Goal: Transaction & Acquisition: Download file/media

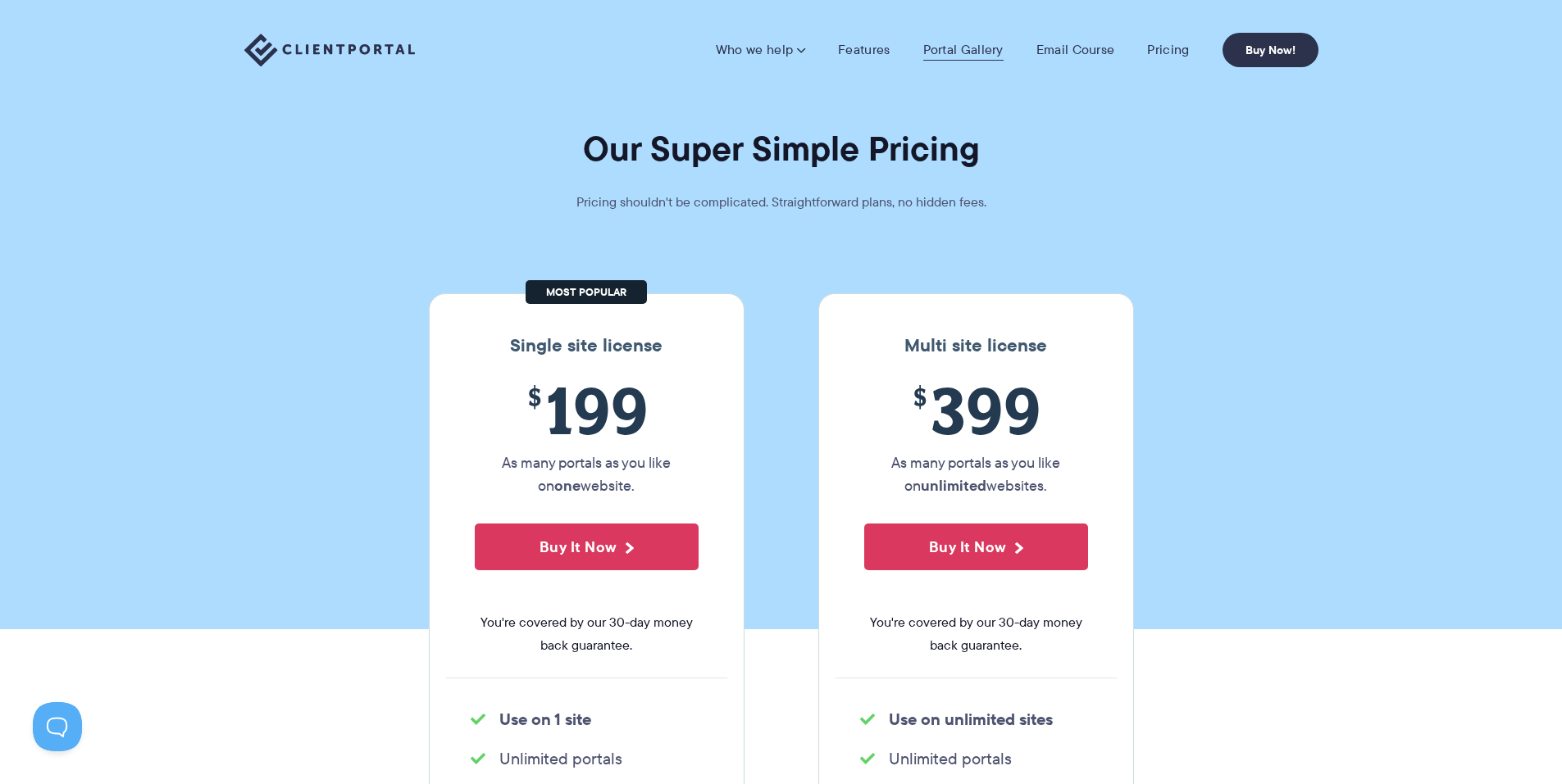
click at [972, 47] on link "Portal Gallery" at bounding box center [963, 50] width 81 height 16
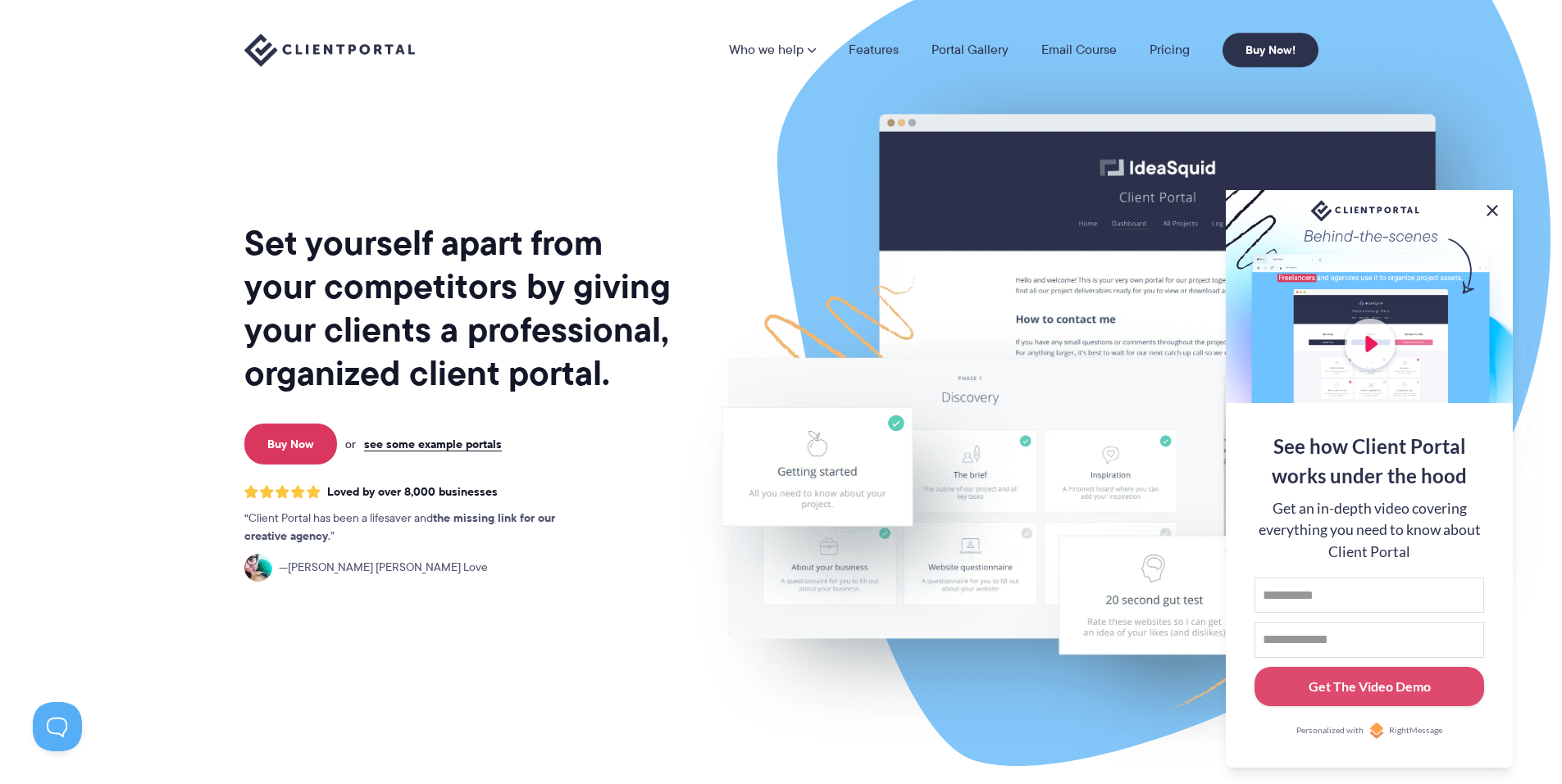
click at [1491, 206] on button at bounding box center [1492, 210] width 20 height 20
click at [1491, 206] on img at bounding box center [1112, 406] width 919 height 786
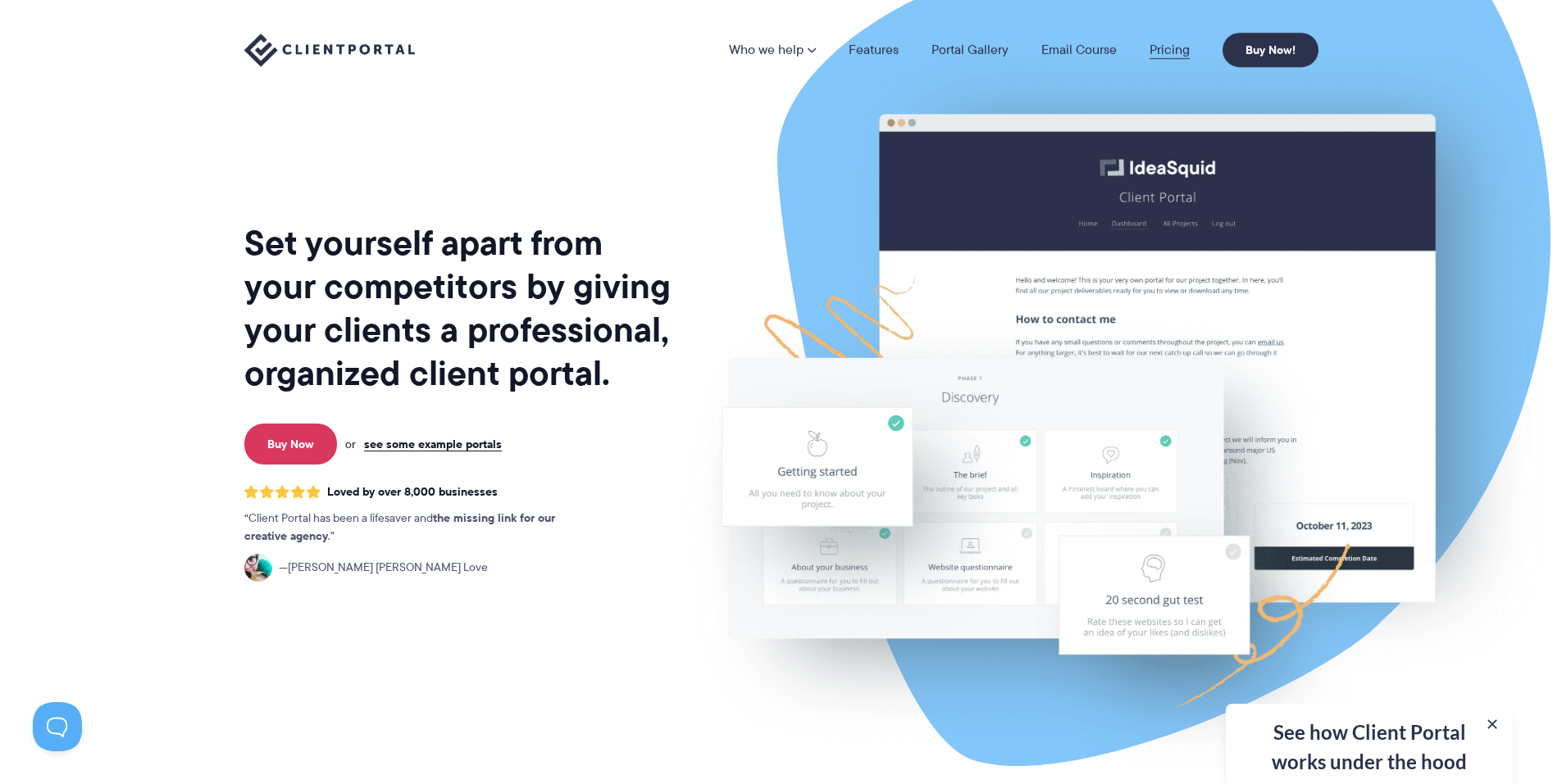
click at [1175, 47] on link "Pricing" at bounding box center [1170, 50] width 40 height 13
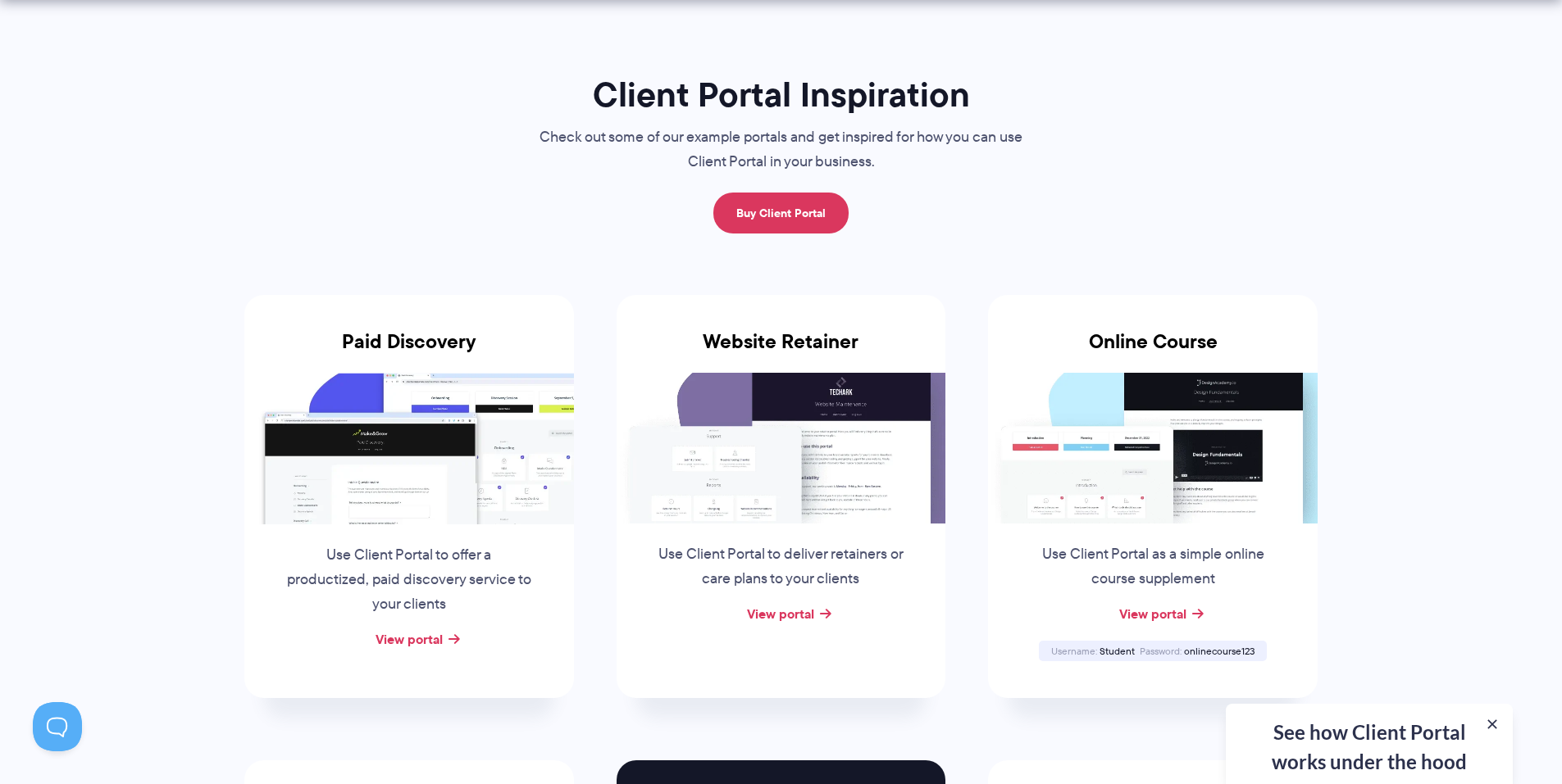
scroll to position [164, 0]
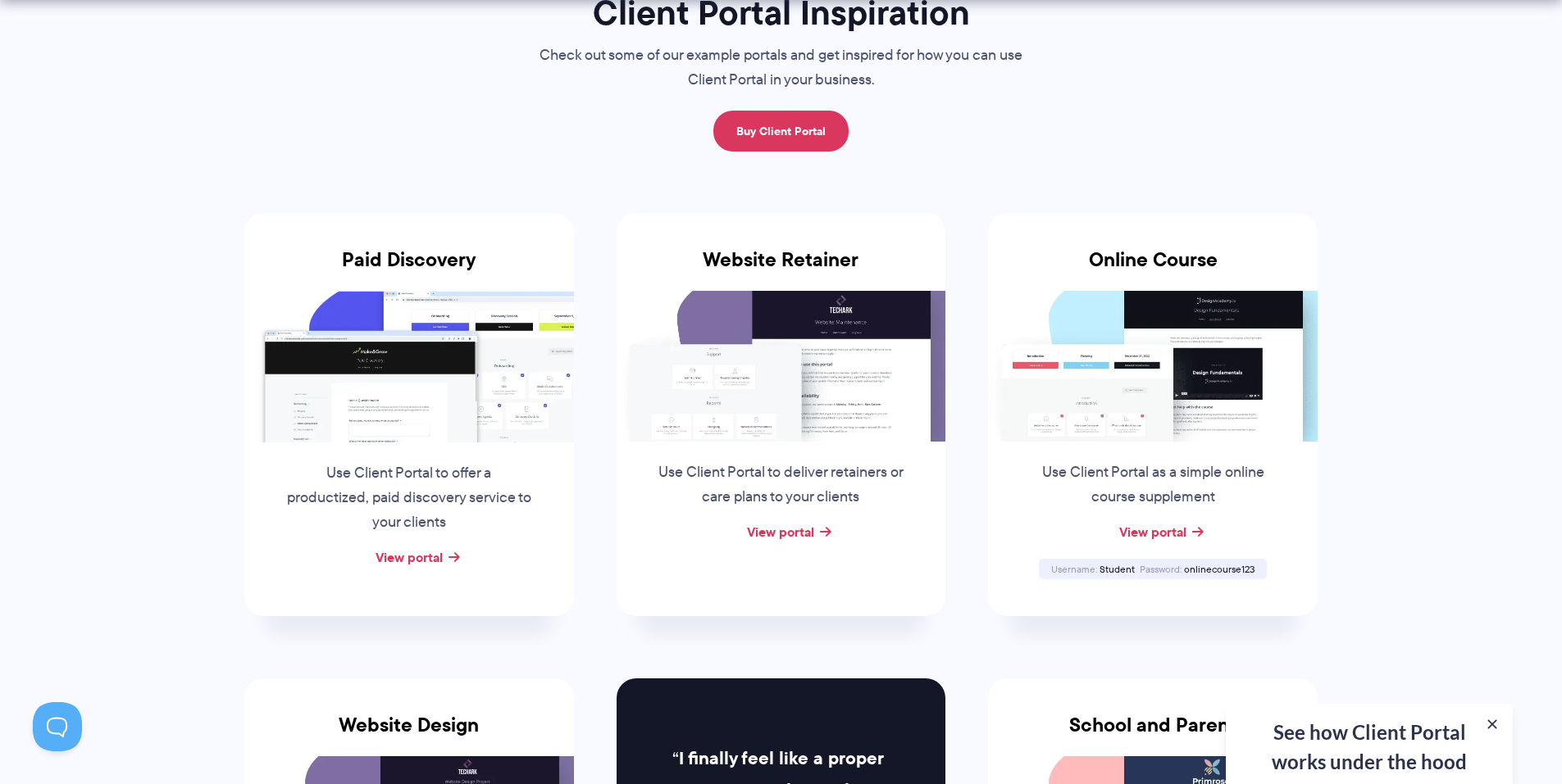
click at [941, 273] on h3 "Website Retainer" at bounding box center [781, 269] width 329 height 43
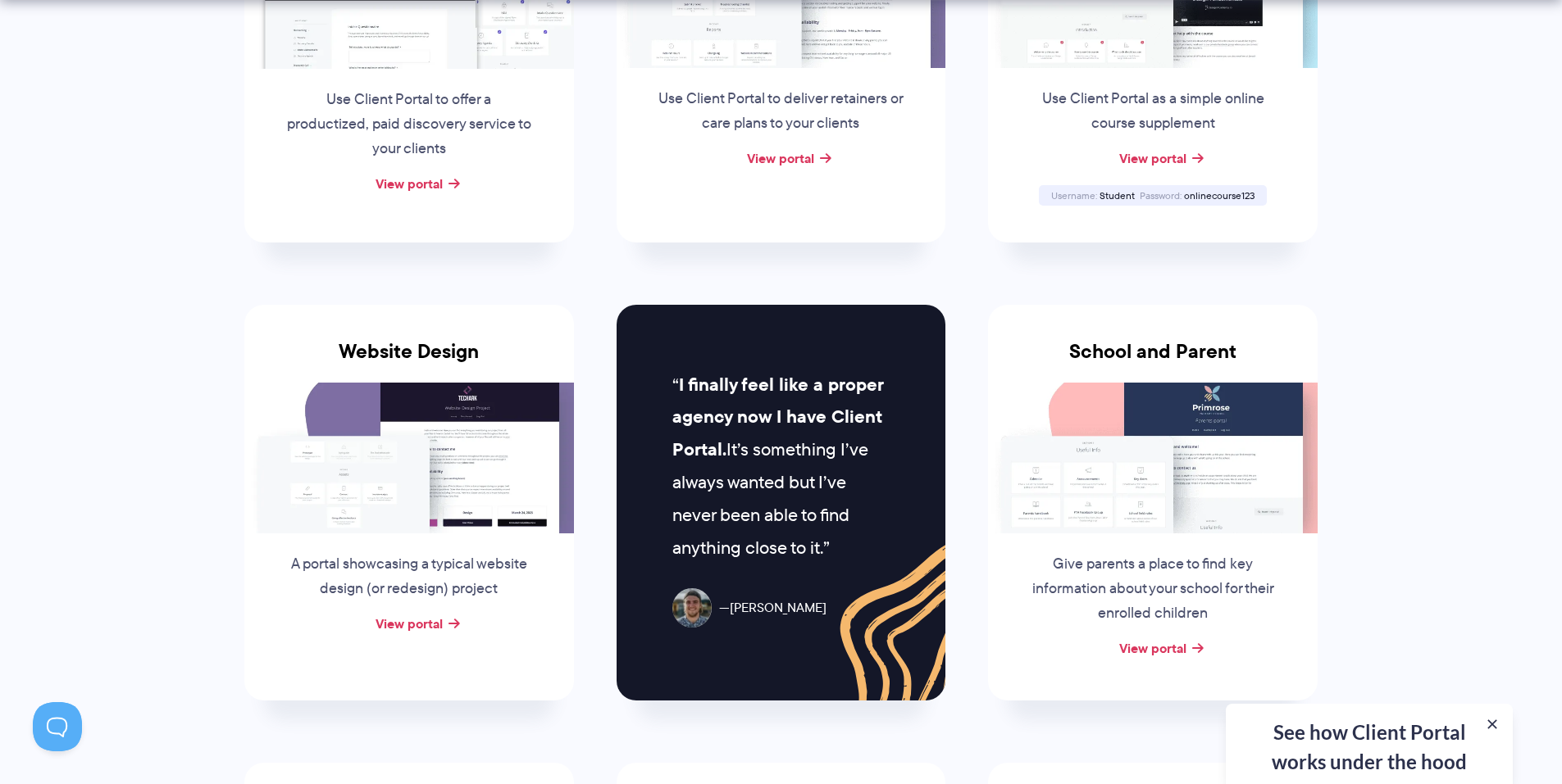
scroll to position [574, 0]
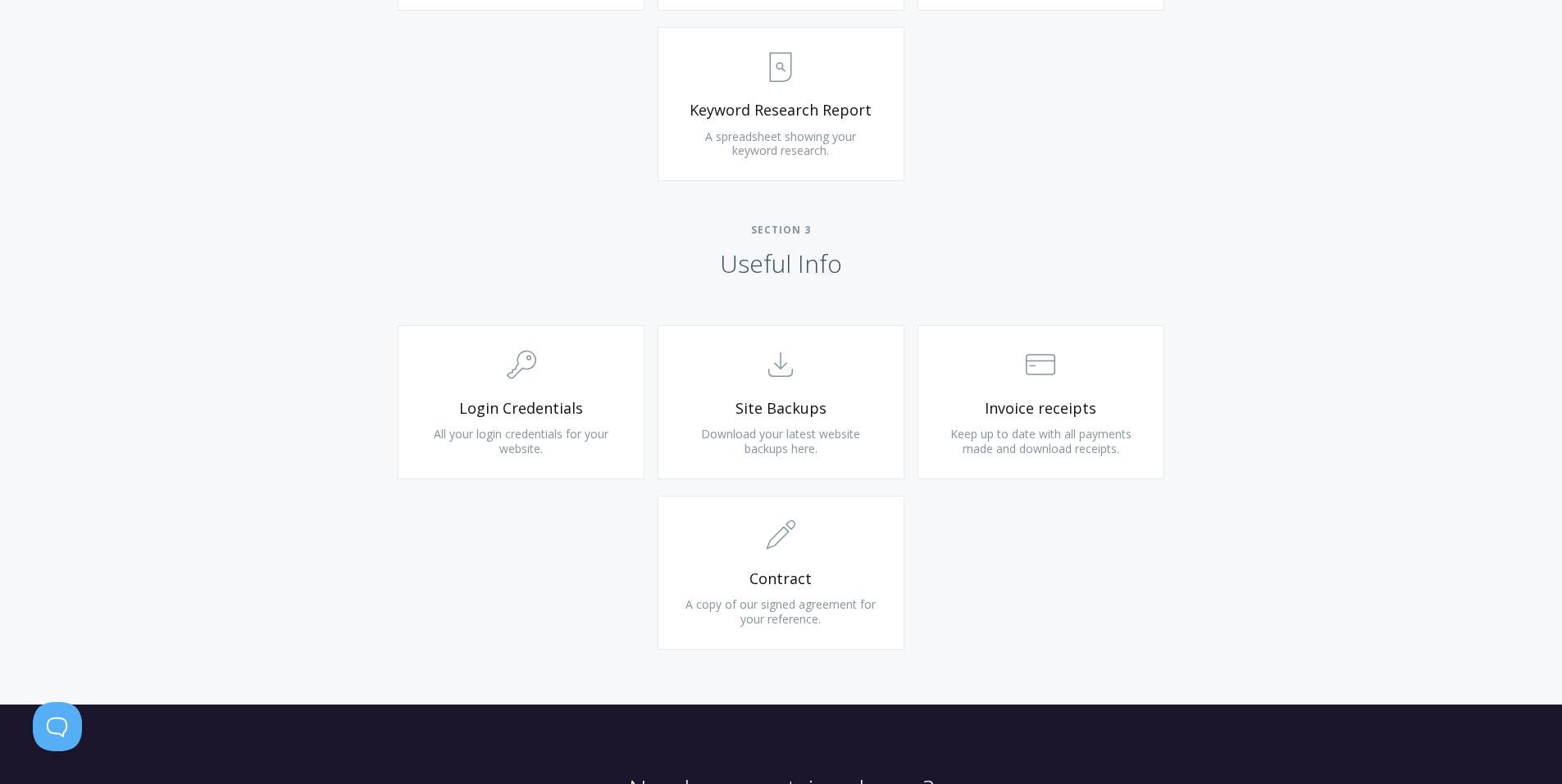
scroll to position [1393, 0]
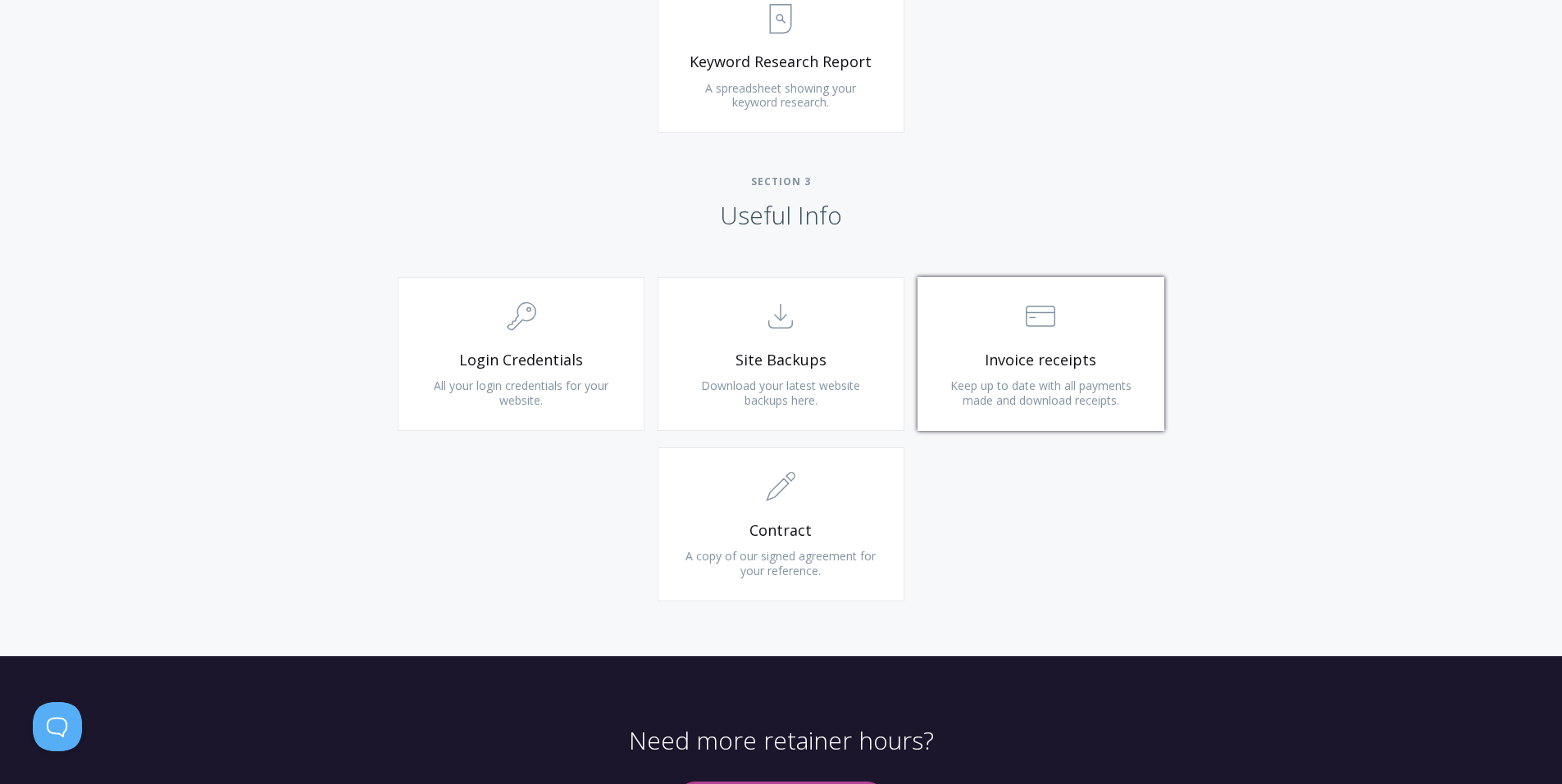
click at [1119, 324] on span ".st0{fill:none;stroke:#000000;stroke-width:2;stroke-miterlimit:10;} Financial" at bounding box center [1041, 317] width 196 height 50
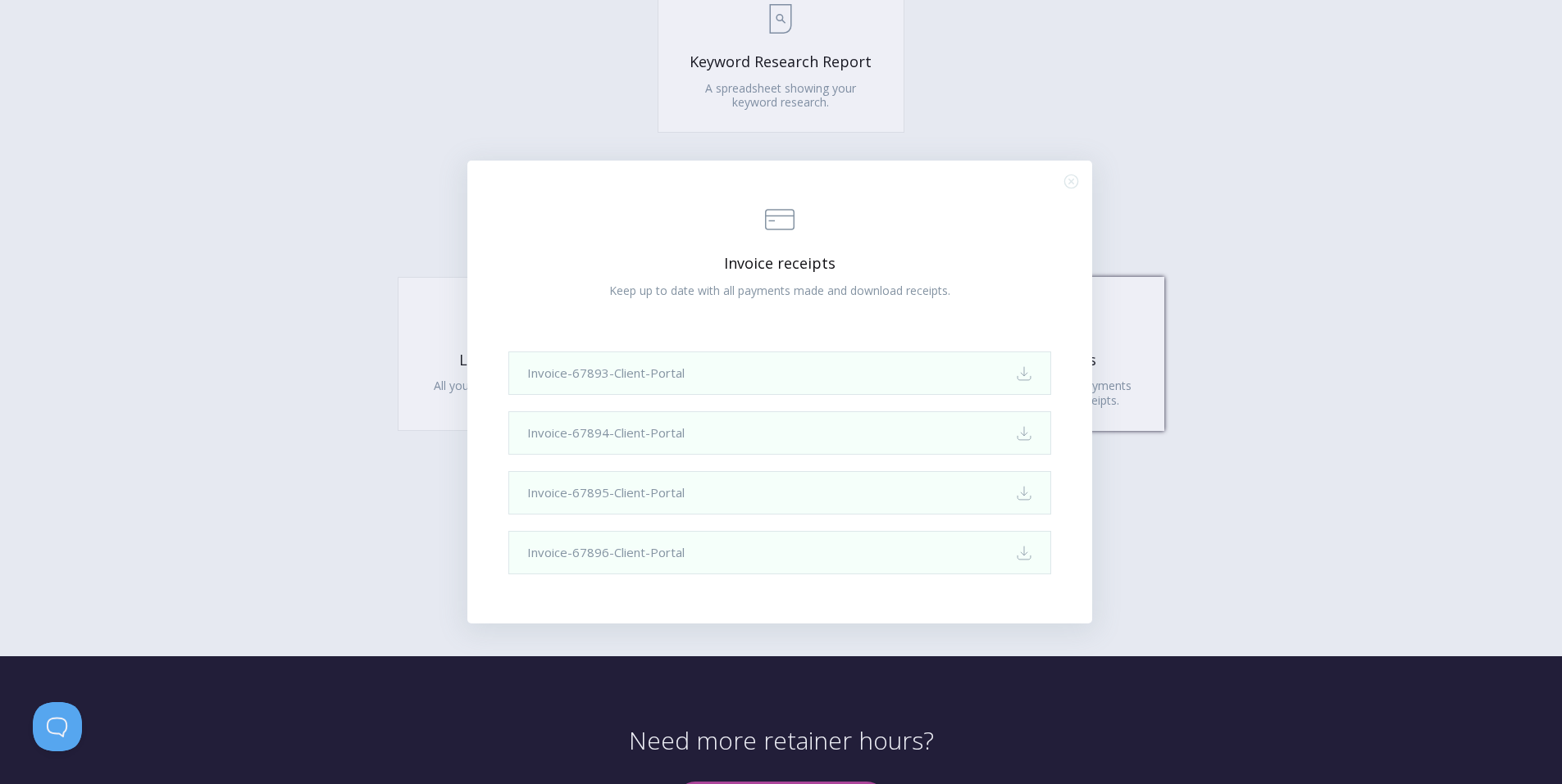
click at [1119, 324] on div "Loading... .st0{fill:none;stroke:#000000;stroke-width:2;stroke-miterlimit:10;} …" at bounding box center [781, 392] width 1562 height 784
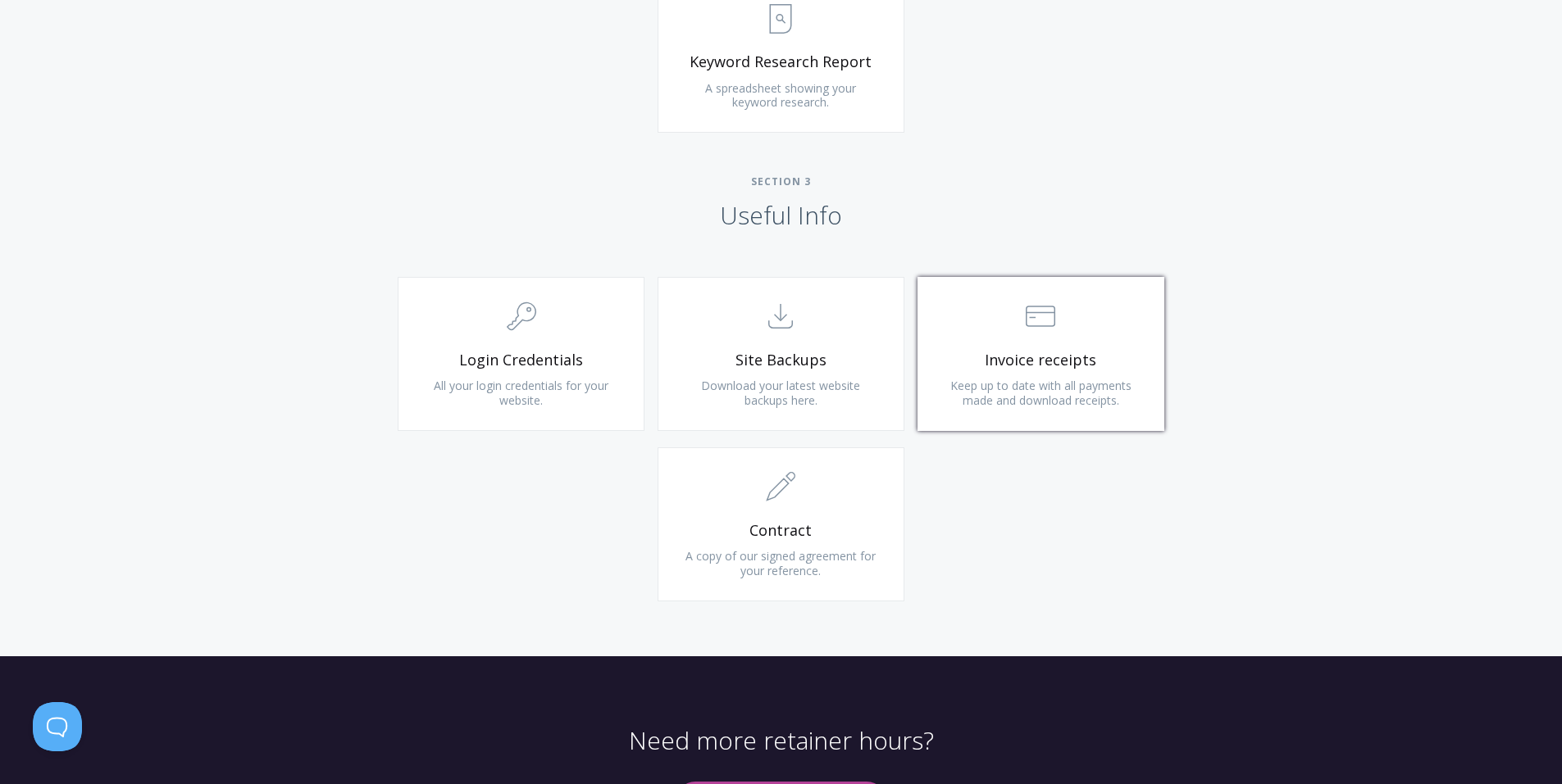
click at [1108, 328] on span ".st0{fill:none;stroke:#000000;stroke-width:2;stroke-miterlimit:10;} Financial" at bounding box center [1041, 317] width 196 height 50
click at [1099, 335] on span ".st0{fill:none;stroke:#000000;stroke-width:2;stroke-miterlimit:10;} Financial" at bounding box center [1041, 317] width 196 height 50
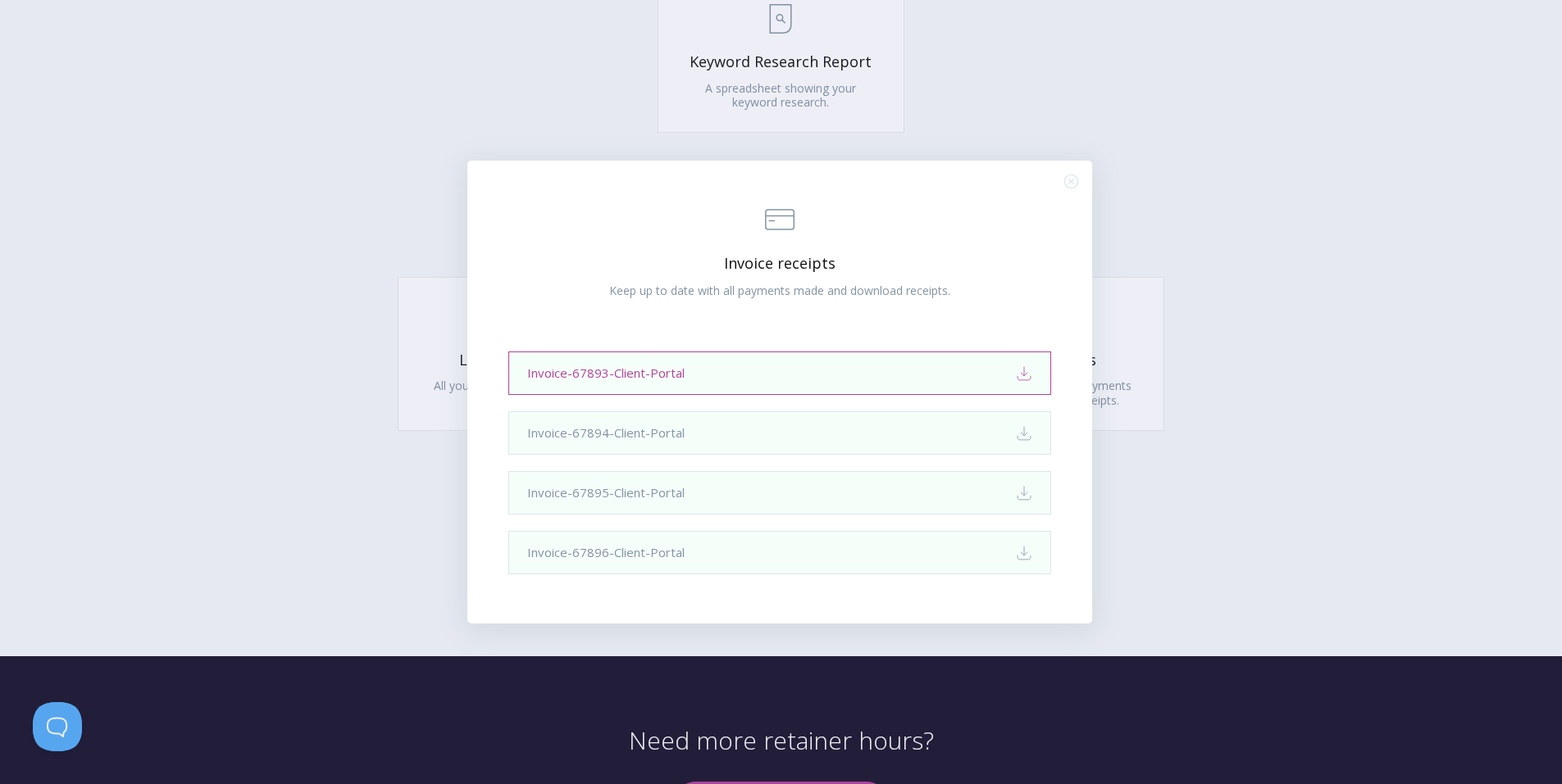
drag, startPoint x: 1099, startPoint y: 335, endPoint x: 995, endPoint y: 377, distance: 112.2
click at [995, 377] on div ".st0{fill:none;stroke:#000000;stroke-width:2;stroke-miterlimit:10;} Financial I…" at bounding box center [781, 392] width 1562 height 784
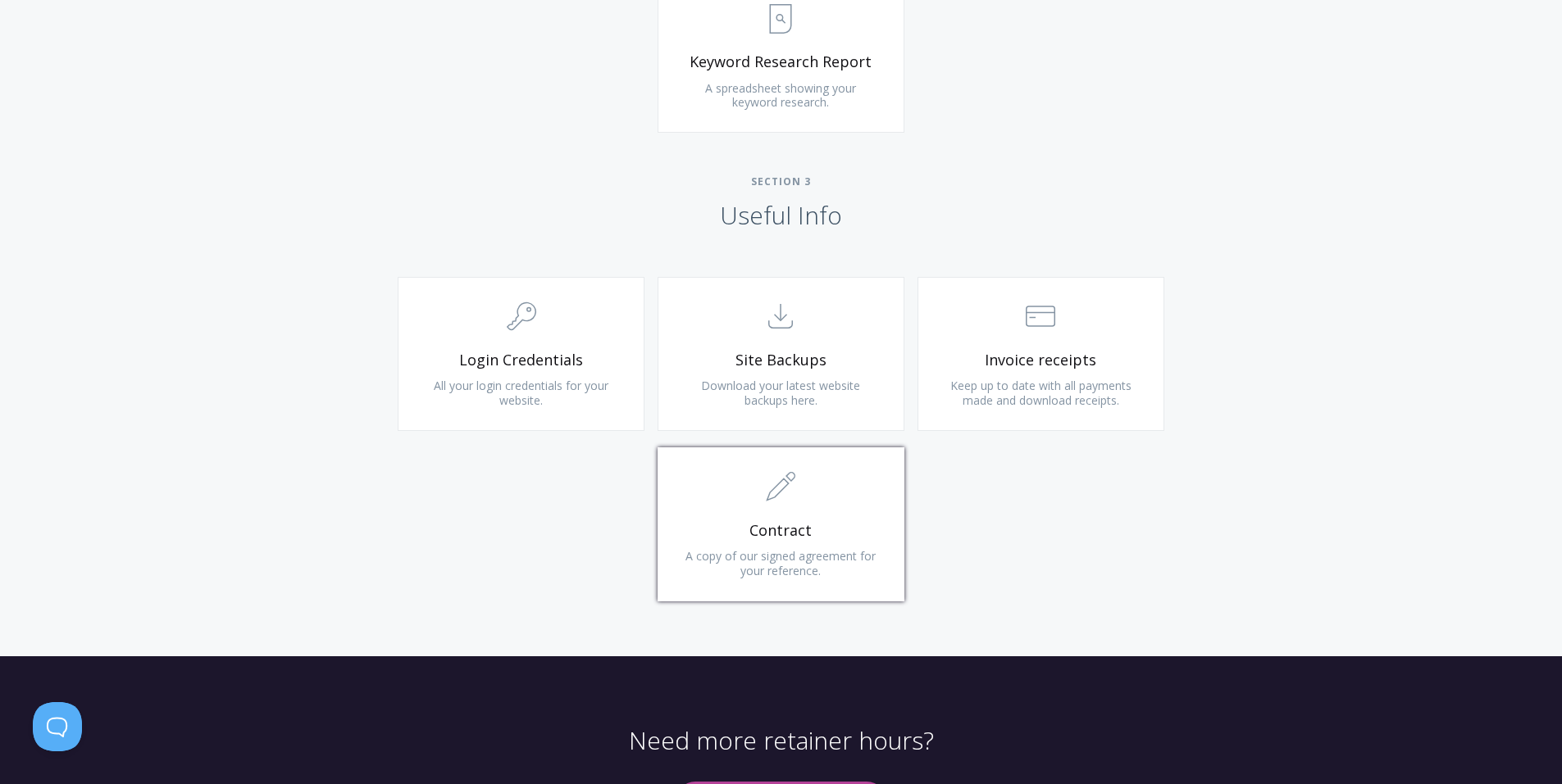
click at [834, 531] on span "Contract" at bounding box center [781, 531] width 196 height 19
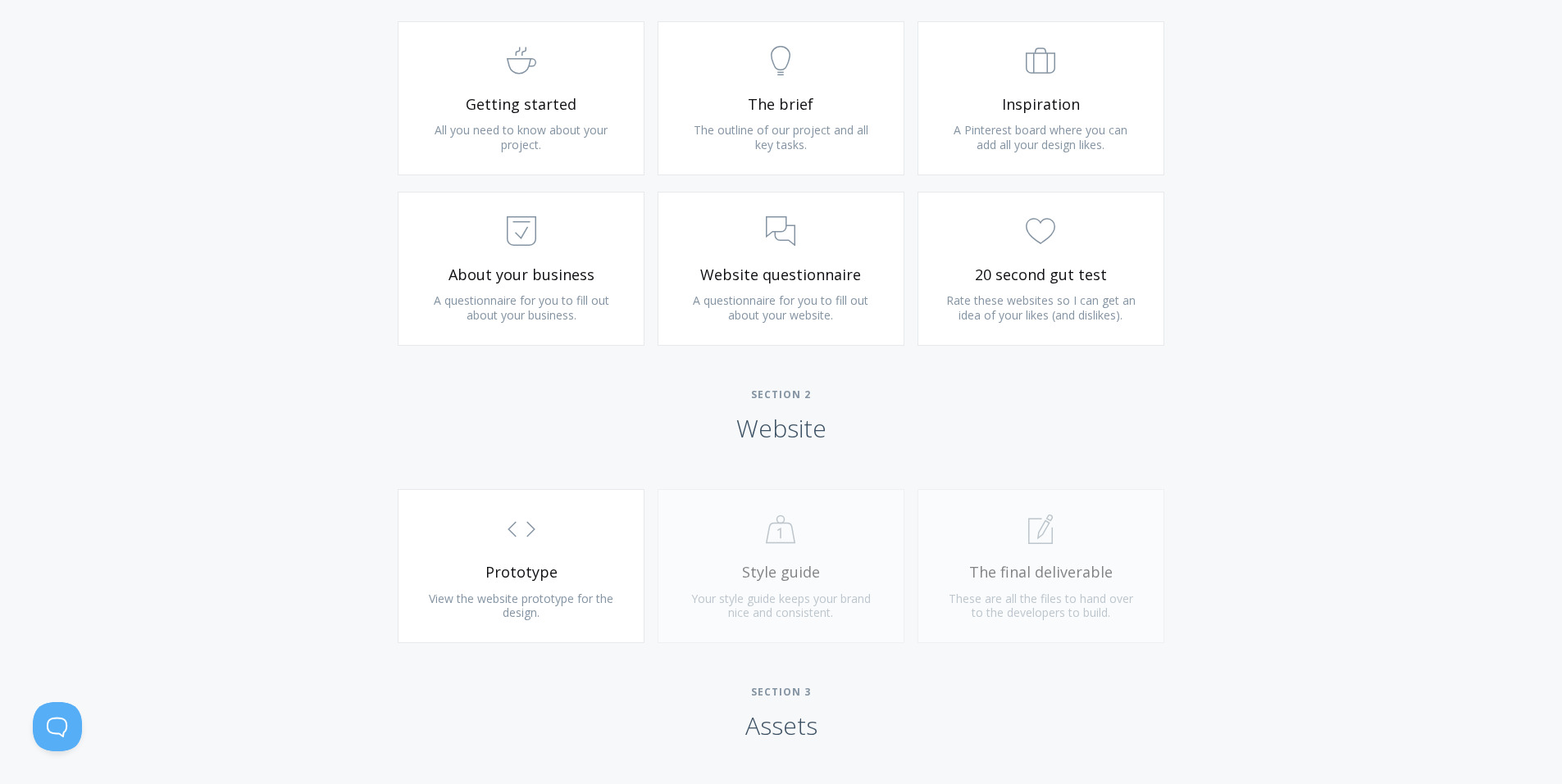
scroll to position [1229, 0]
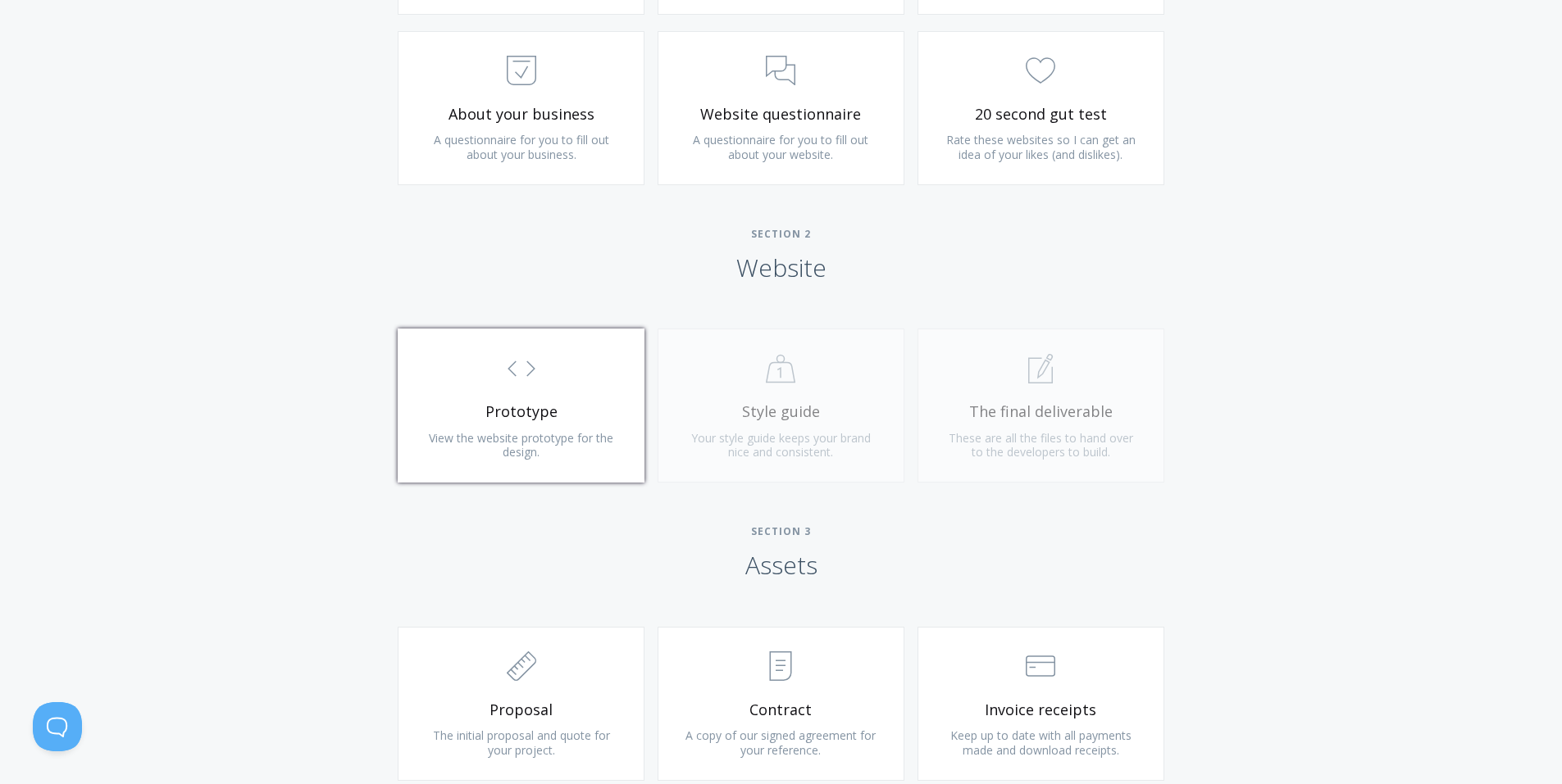
click at [540, 438] on span "View the website prototype for the design." at bounding box center [521, 445] width 185 height 30
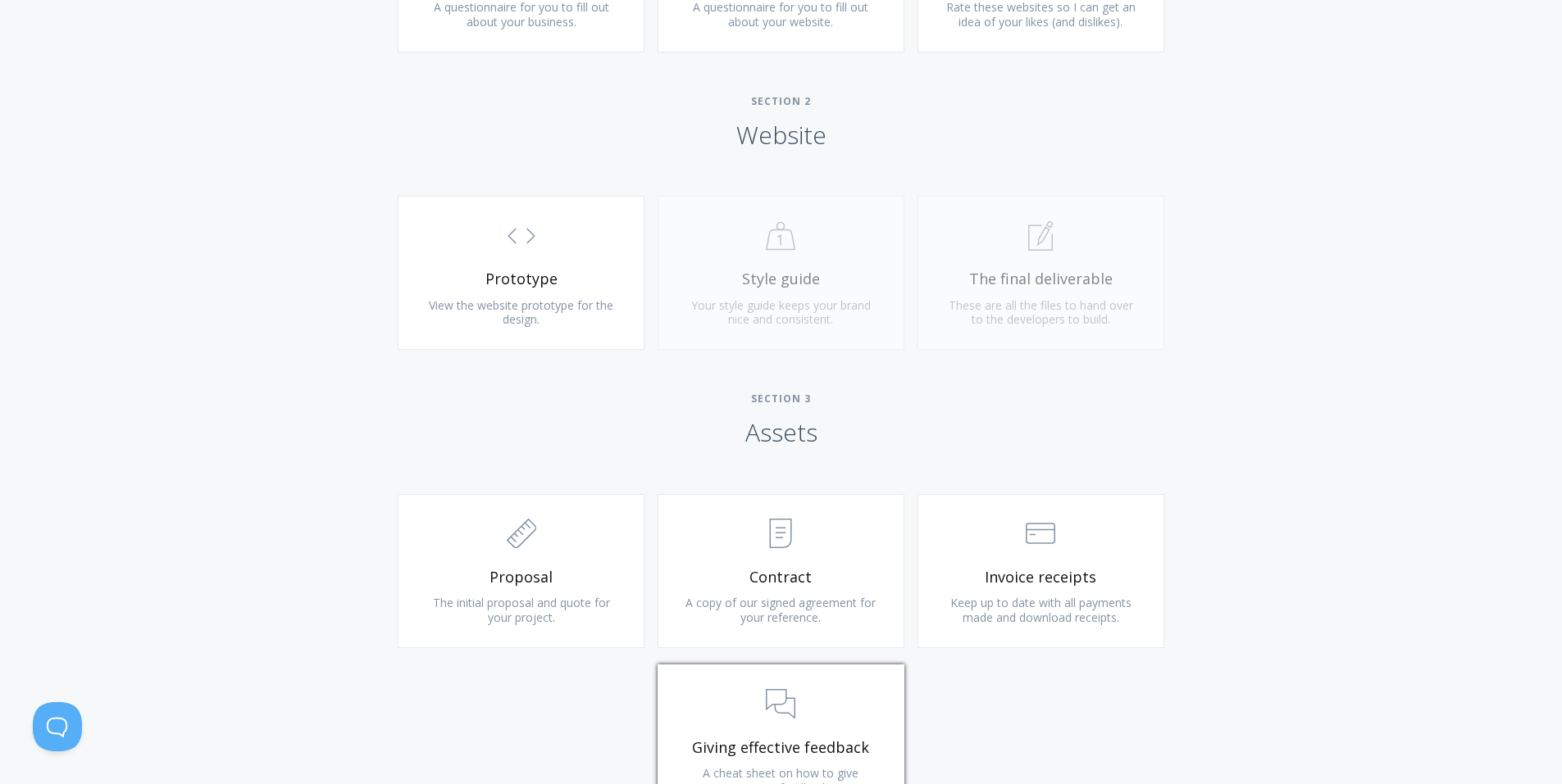
scroll to position [1312, 0]
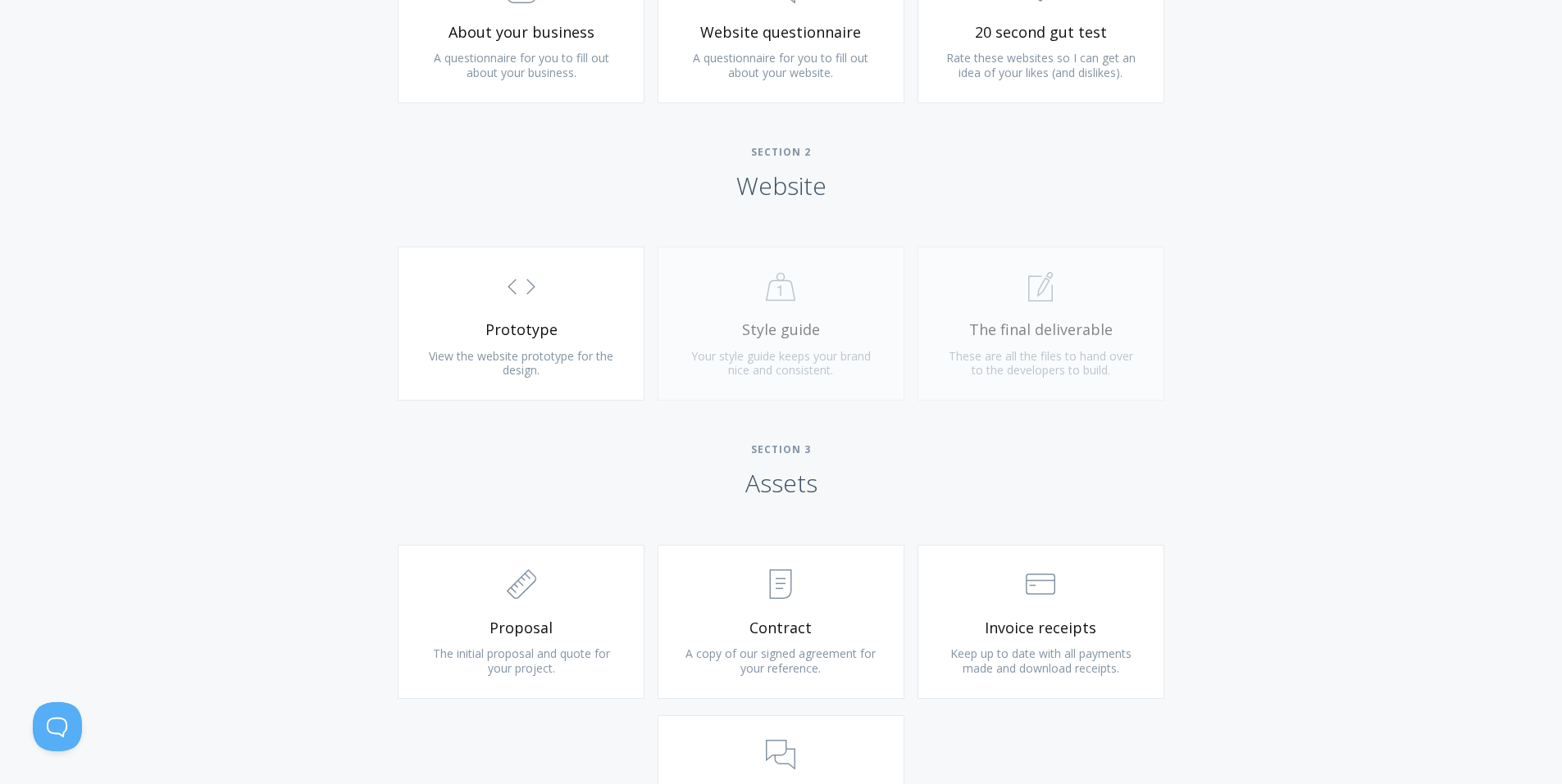
click at [859, 350] on div ".st0{fill:none;stroke:#000000;stroke-width:2;stroke-miterlimit:10;} Untitled-20…" at bounding box center [781, 331] width 260 height 171
click at [1054, 292] on div ".st0{fill:none;stroke:#000000;stroke-width:2;stroke-miterlimit:10;} 1. General …" at bounding box center [1041, 331] width 260 height 171
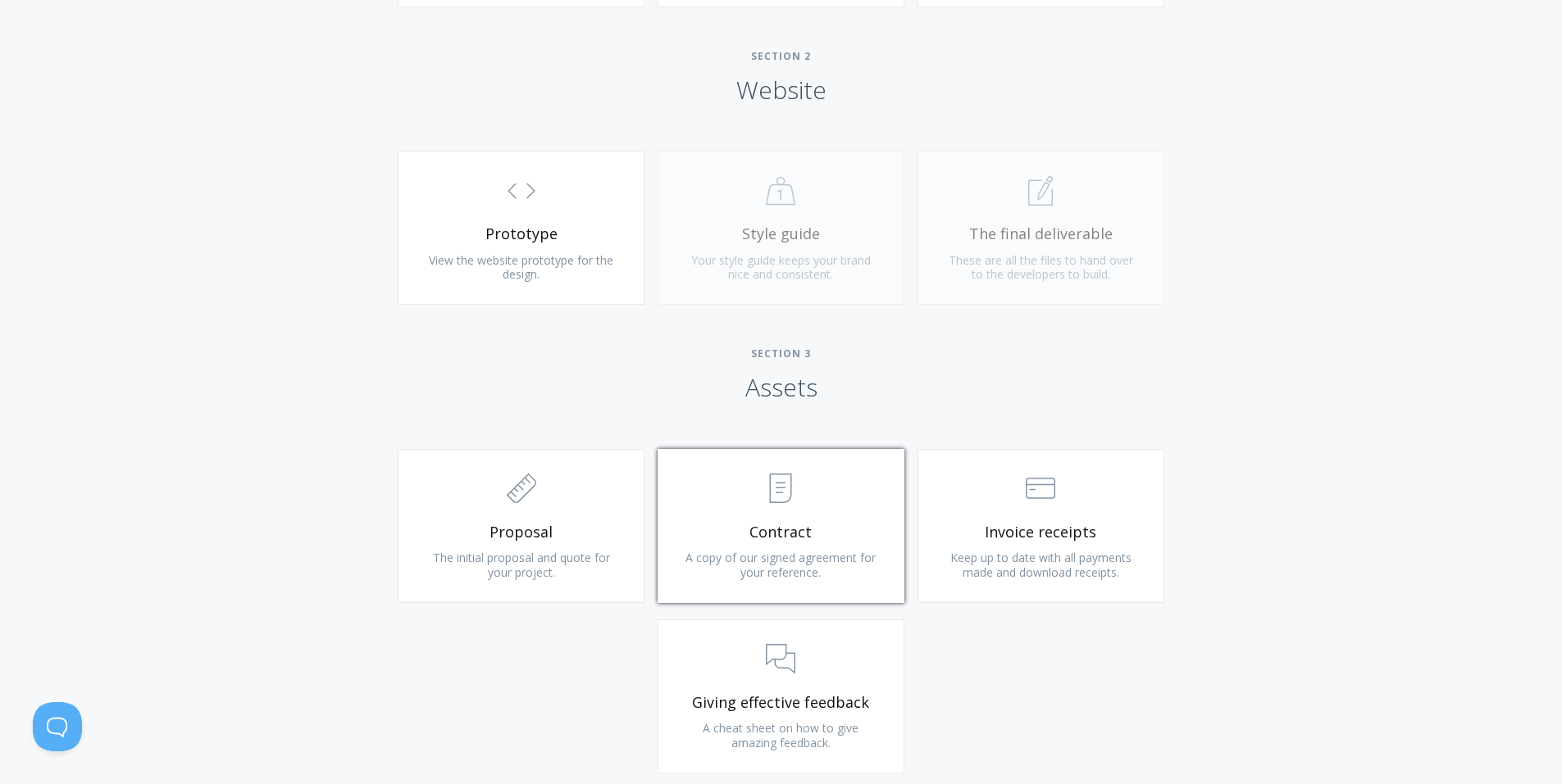
scroll to position [1475, 0]
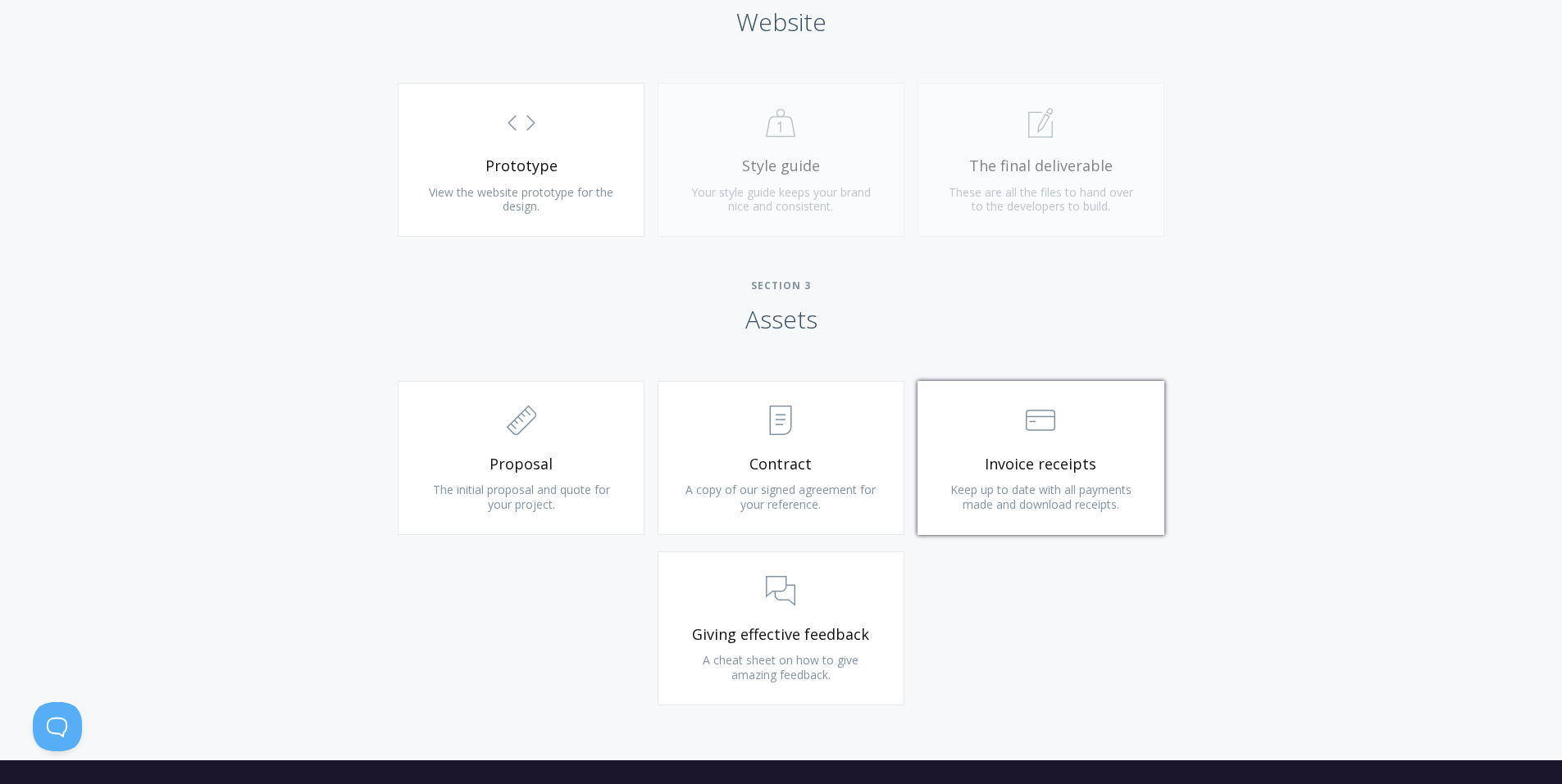
click at [1037, 469] on span "Invoice receipts" at bounding box center [1041, 464] width 196 height 19
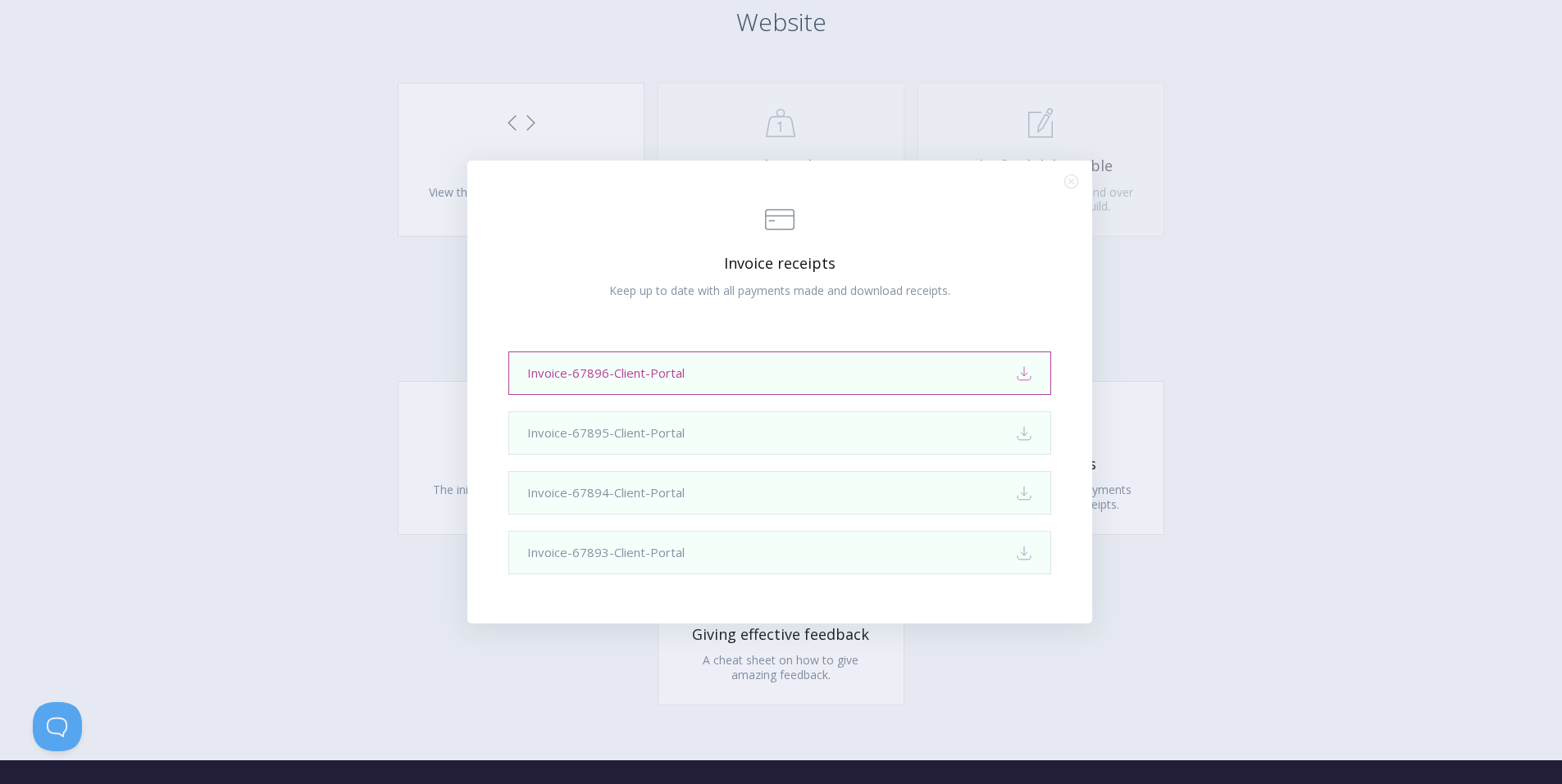
click at [972, 369] on link "Invoice-67896-Client-Portal Download" at bounding box center [780, 373] width 543 height 44
